Goal: Task Accomplishment & Management: Use online tool/utility

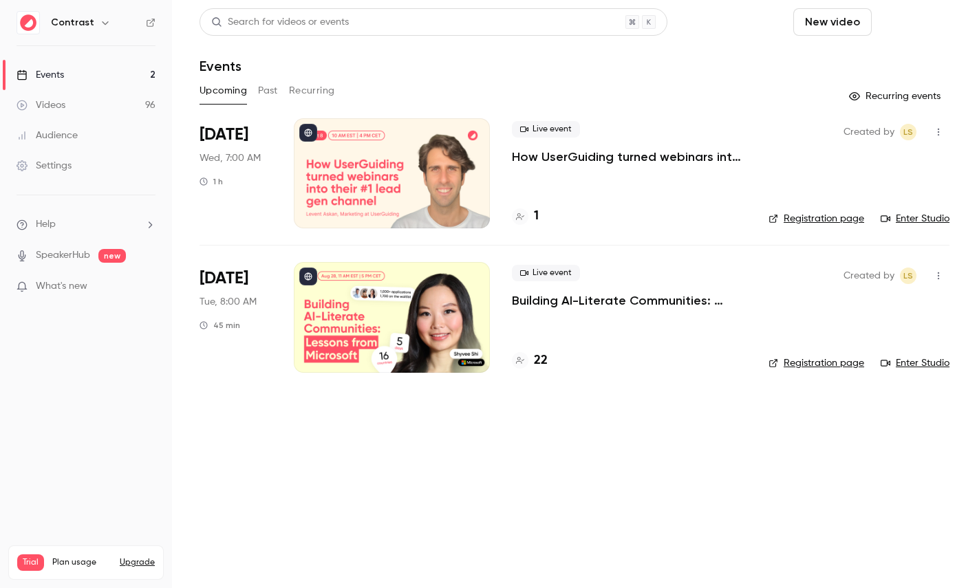
click at [918, 31] on button "Schedule" at bounding box center [914, 22] width 72 height 28
click at [861, 100] on span "Recurring event" at bounding box center [870, 96] width 72 height 14
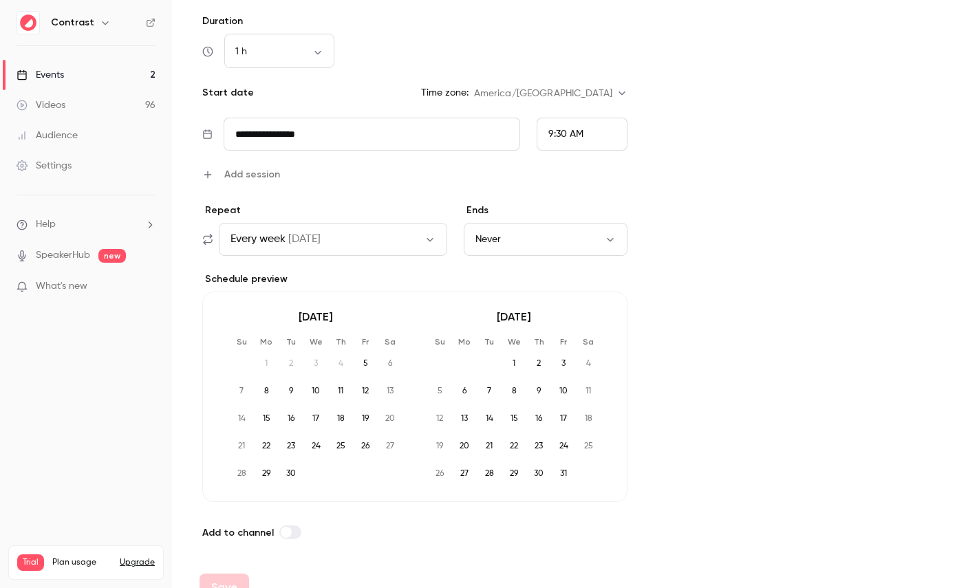
scroll to position [556, 0]
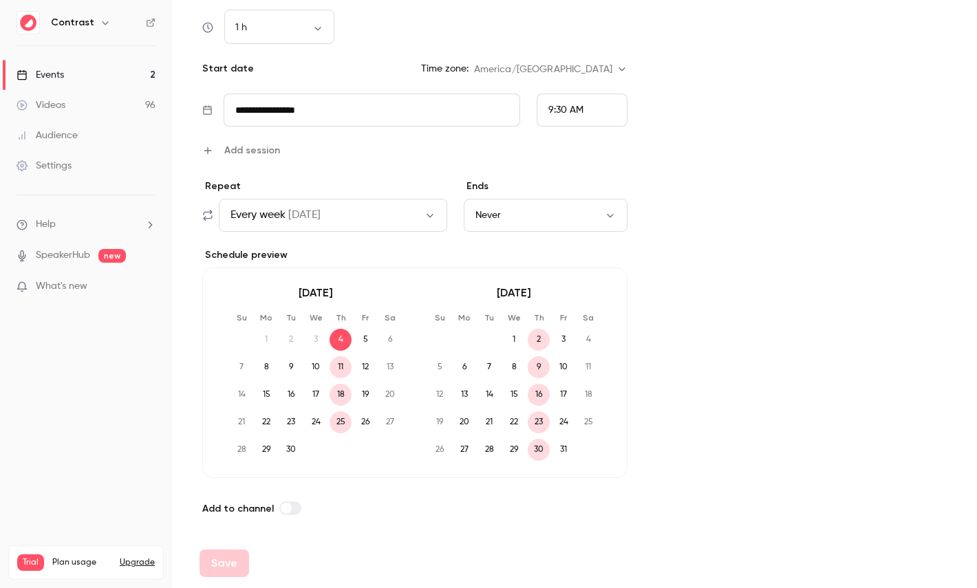
click at [319, 202] on button "Every week [DATE]" at bounding box center [333, 215] width 229 height 33
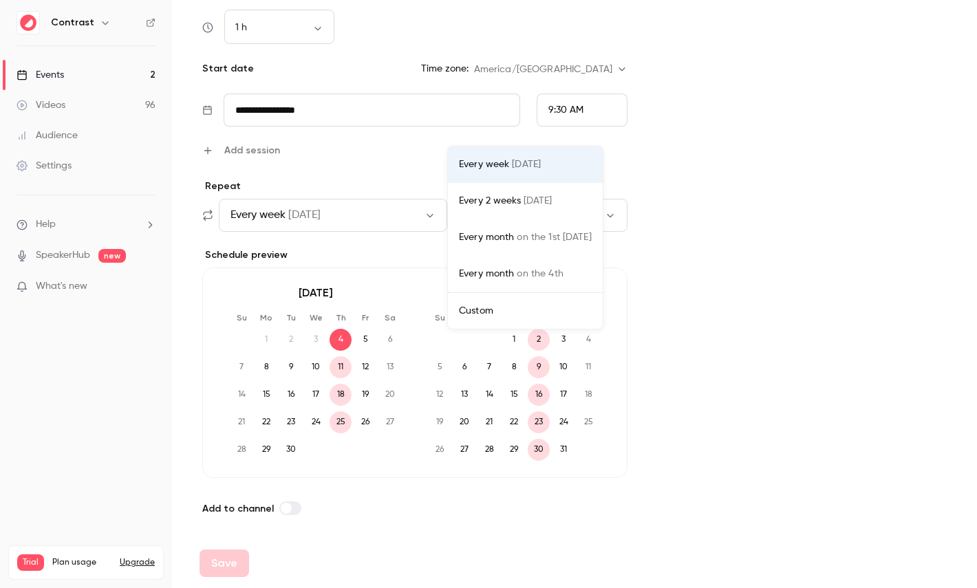
click at [535, 318] on li "Custom" at bounding box center [525, 311] width 155 height 36
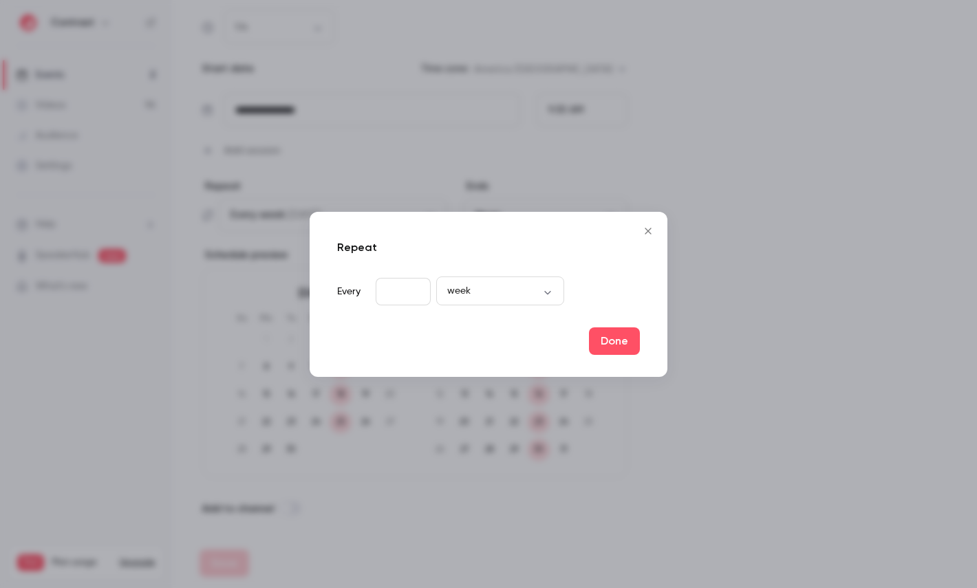
click at [650, 229] on icon "Close" at bounding box center [648, 231] width 17 height 11
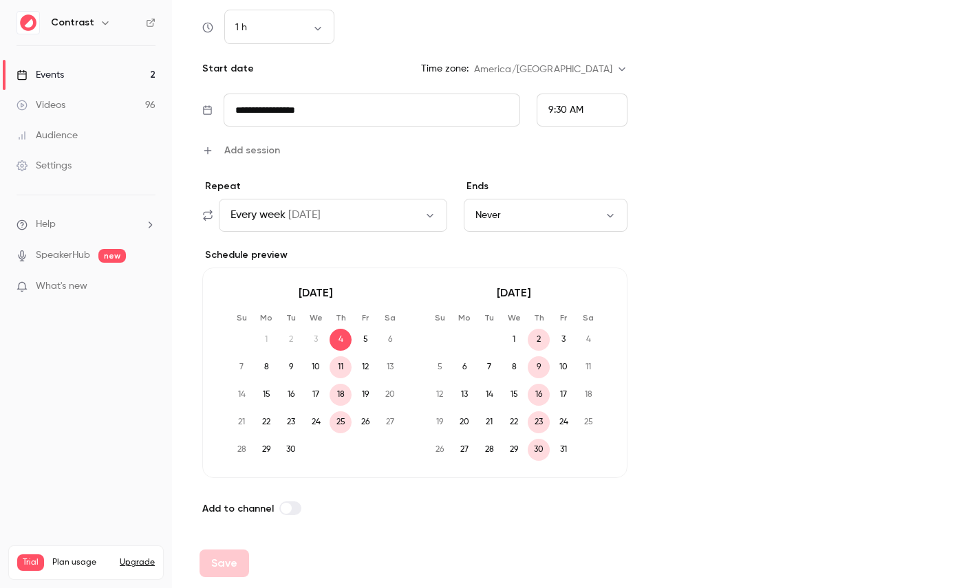
click at [477, 212] on button "Never" at bounding box center [546, 215] width 164 height 33
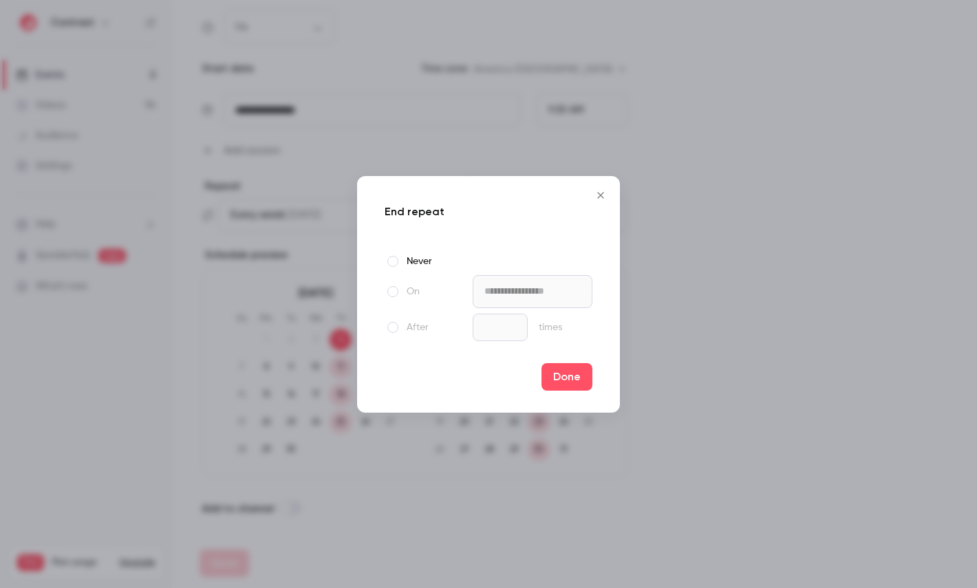
click at [392, 294] on span at bounding box center [393, 291] width 11 height 11
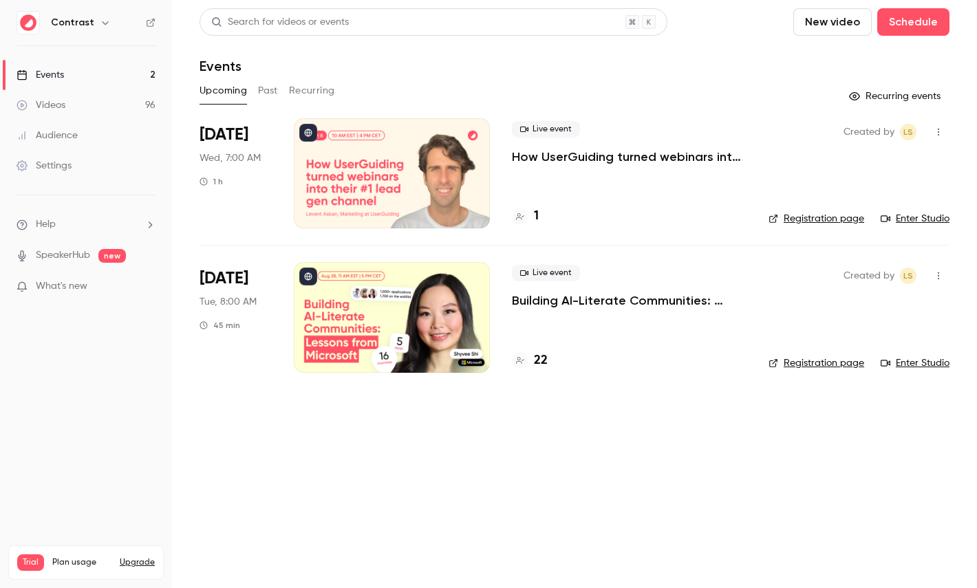
click at [417, 178] on div at bounding box center [392, 173] width 196 height 110
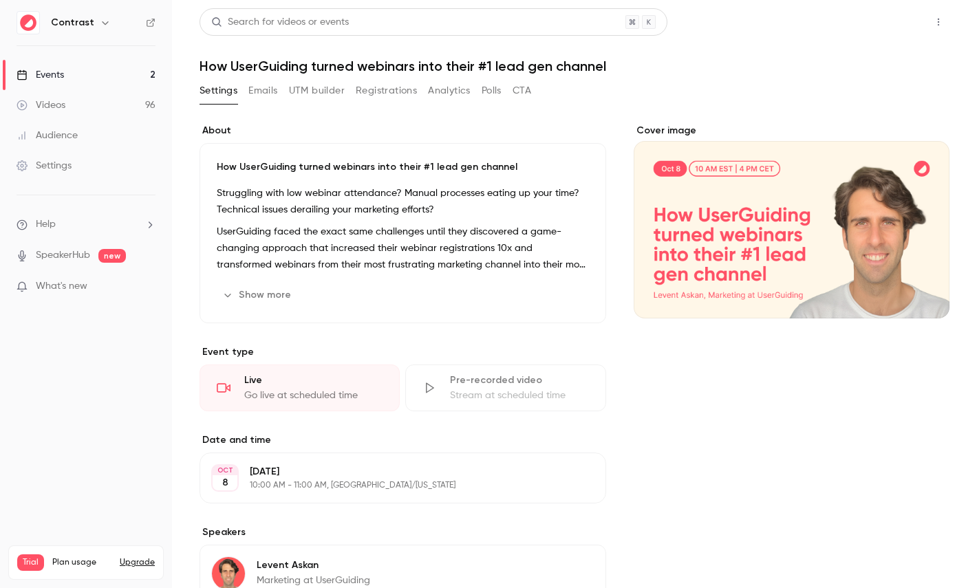
click at [897, 22] on button "Share" at bounding box center [889, 22] width 54 height 28
